Goal: Information Seeking & Learning: Learn about a topic

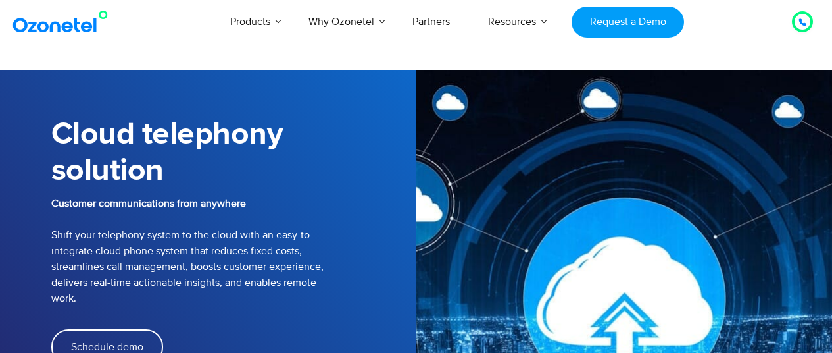
click at [72, 34] on link at bounding box center [63, 22] width 107 height 30
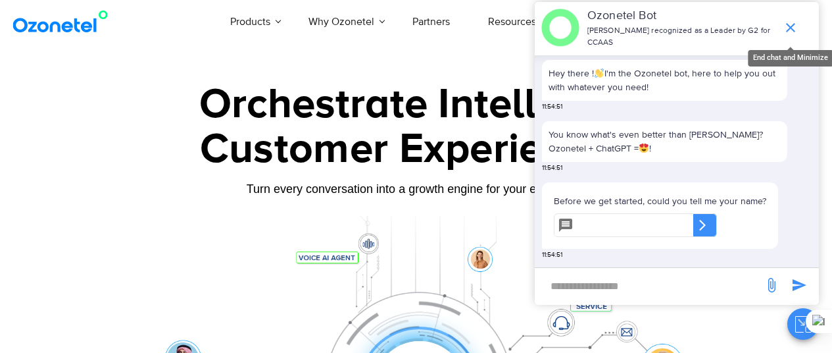
click at [797, 22] on icon "end chat or minimize" at bounding box center [791, 28] width 16 height 16
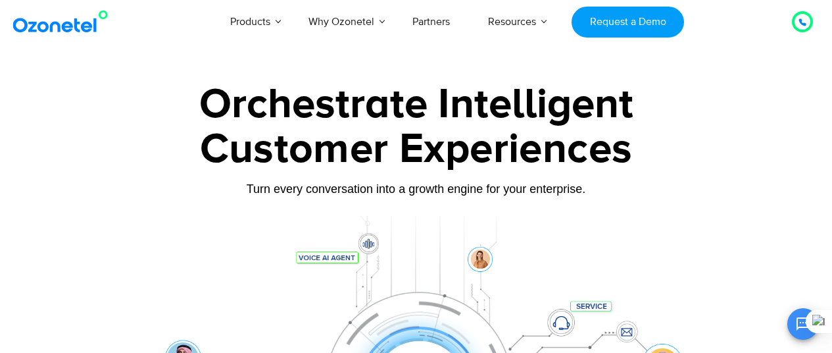
scroll to position [16, 0]
click at [707, 133] on div "Customer Experiences" at bounding box center [416, 149] width 730 height 63
click at [806, 84] on div at bounding box center [416, 294] width 832 height 448
click at [787, 98] on div "Orchestrate Intelligent Customer Experiences Turn every conversation into a gro…" at bounding box center [416, 301] width 750 height 435
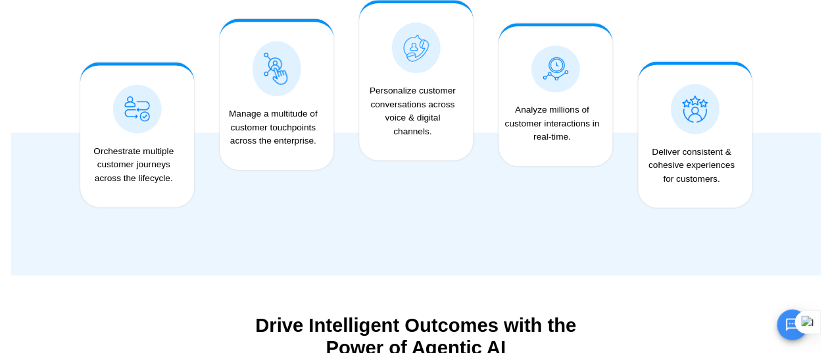
scroll to position [0, 0]
